Goal: Go to known website: Go to known website

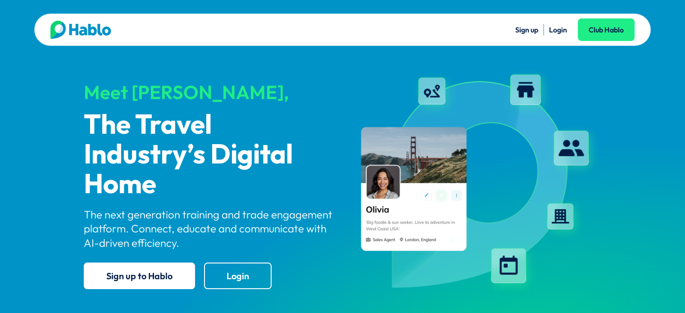
click at [555, 29] on link "Login" at bounding box center [558, 29] width 18 height 9
click at [251, 291] on div "Meet [PERSON_NAME], The Travel Industry’s Digital Home The next generation trai…" at bounding box center [209, 182] width 251 height 230
click at [243, 276] on link "Login" at bounding box center [238, 275] width 68 height 27
